Goal: Find specific page/section: Find specific page/section

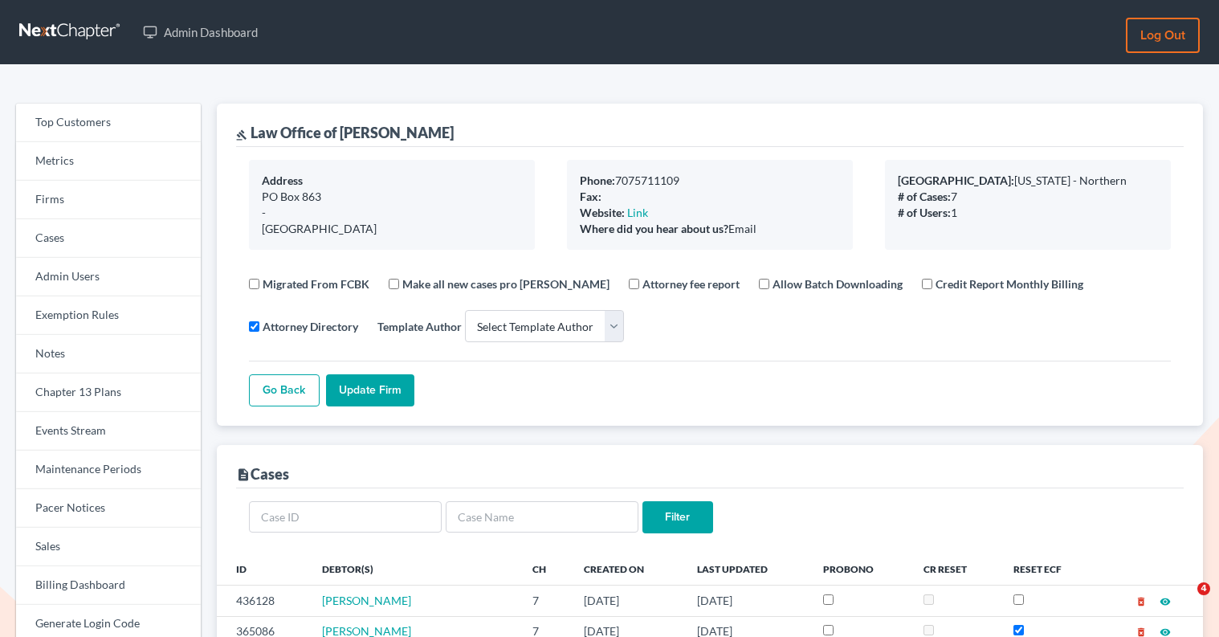
select select
click at [157, 210] on link "Firms" at bounding box center [108, 200] width 185 height 39
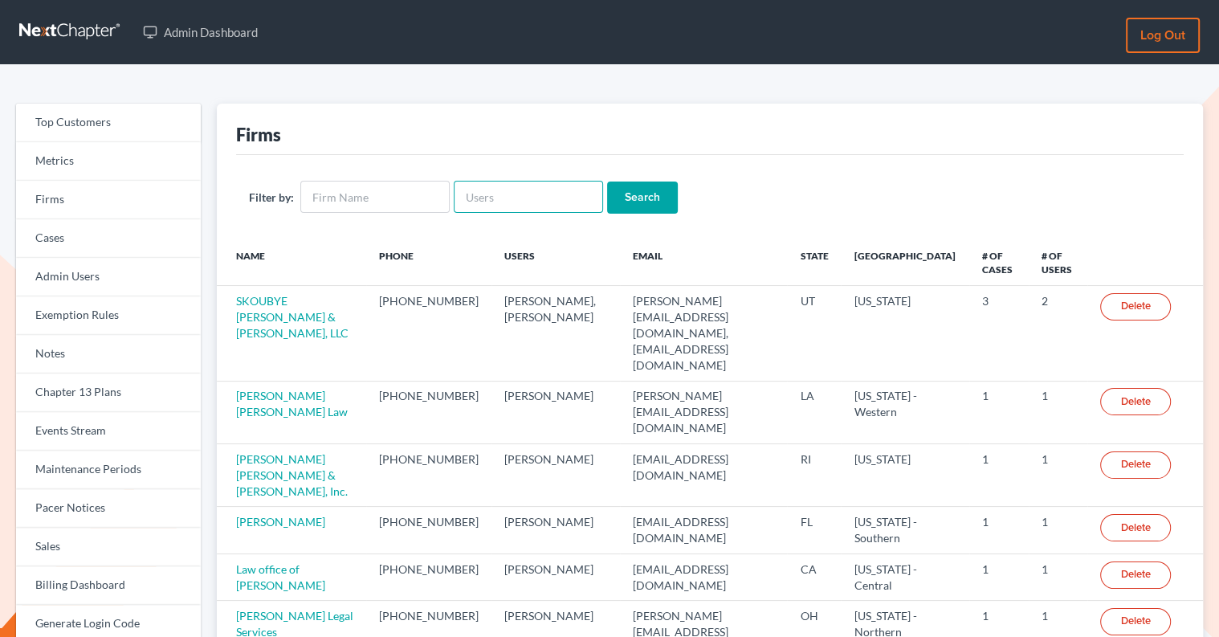
click at [495, 202] on input "text" at bounding box center [528, 197] width 149 height 32
paste input "[EMAIL_ADDRESS][DOMAIN_NAME]"
type input "[EMAIL_ADDRESS][DOMAIN_NAME]"
click at [621, 187] on input "Search" at bounding box center [642, 197] width 71 height 32
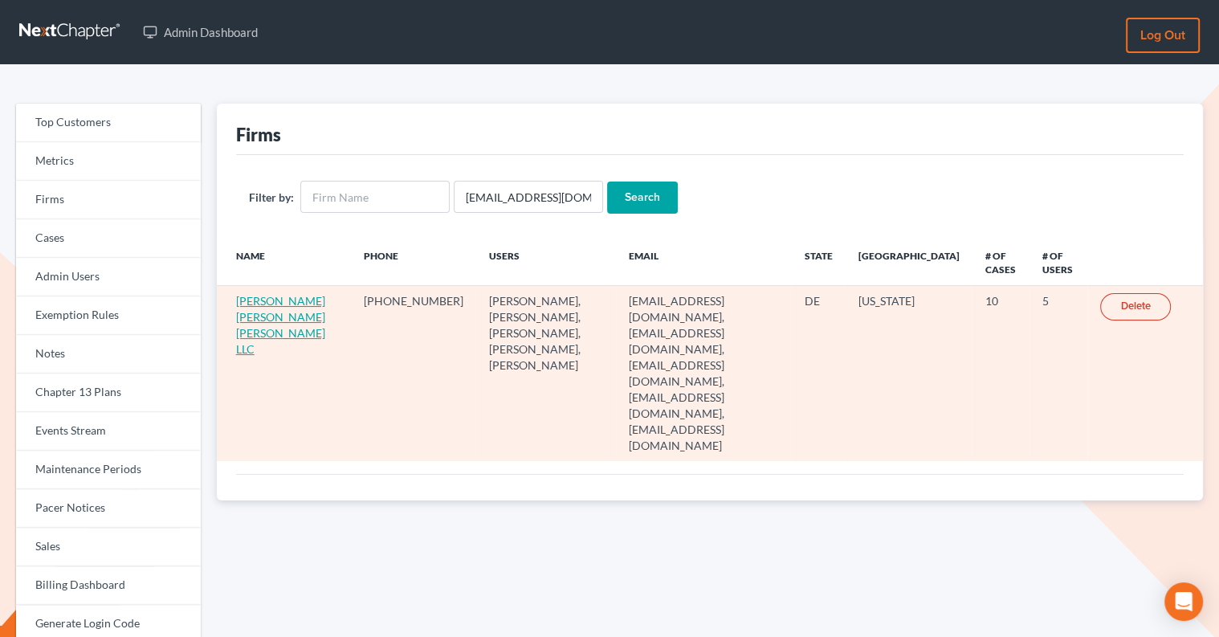
click at [255, 320] on link "[PERSON_NAME] [PERSON_NAME] [PERSON_NAME] LLC" at bounding box center [280, 325] width 89 height 62
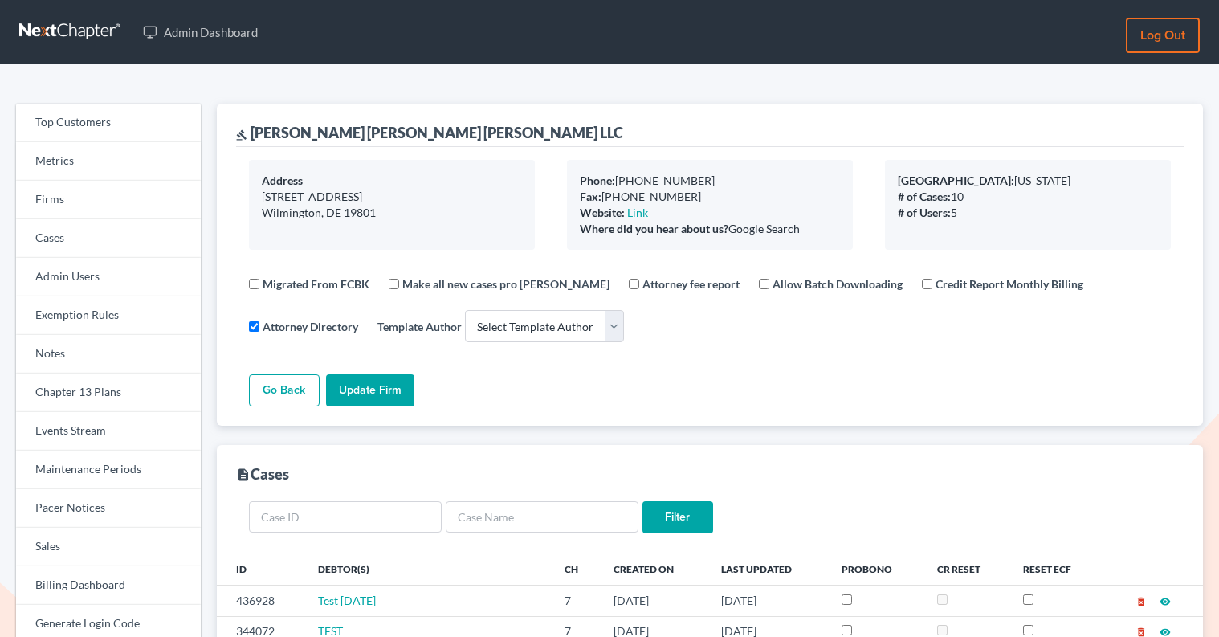
select select
click at [75, 206] on link "Firms" at bounding box center [108, 200] width 185 height 39
